Goal: Navigation & Orientation: Find specific page/section

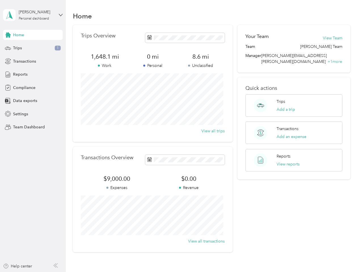
click at [180, 136] on div "Trips Overview 1,648.1 mi Work 0 mi Personal 8.6 mi Unclassified View all trips" at bounding box center [153, 83] width 160 height 117
click at [33, 15] on div "[PERSON_NAME]" at bounding box center [36, 12] width 35 height 6
click at [33, 35] on div "You’re signed in as [PERSON_NAME][EMAIL_ADDRESS][PERSON_NAME][DOMAIN_NAME] Team…" at bounding box center [94, 50] width 183 height 58
click at [33, 48] on div "Trips 1" at bounding box center [33, 48] width 60 height 10
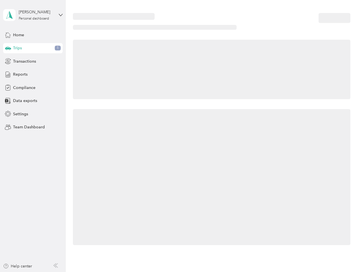
click at [8, 48] on icon at bounding box center [8, 48] width 6 height 3
click at [33, 61] on span "Transactions" at bounding box center [24, 61] width 23 height 6
click at [8, 61] on icon at bounding box center [8, 61] width 6 height 6
click at [33, 75] on div "Reports" at bounding box center [33, 74] width 60 height 10
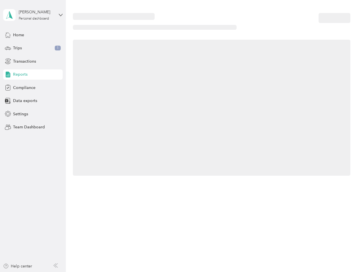
click at [8, 75] on icon at bounding box center [8, 74] width 6 height 6
